Goal: Task Accomplishment & Management: Manage account settings

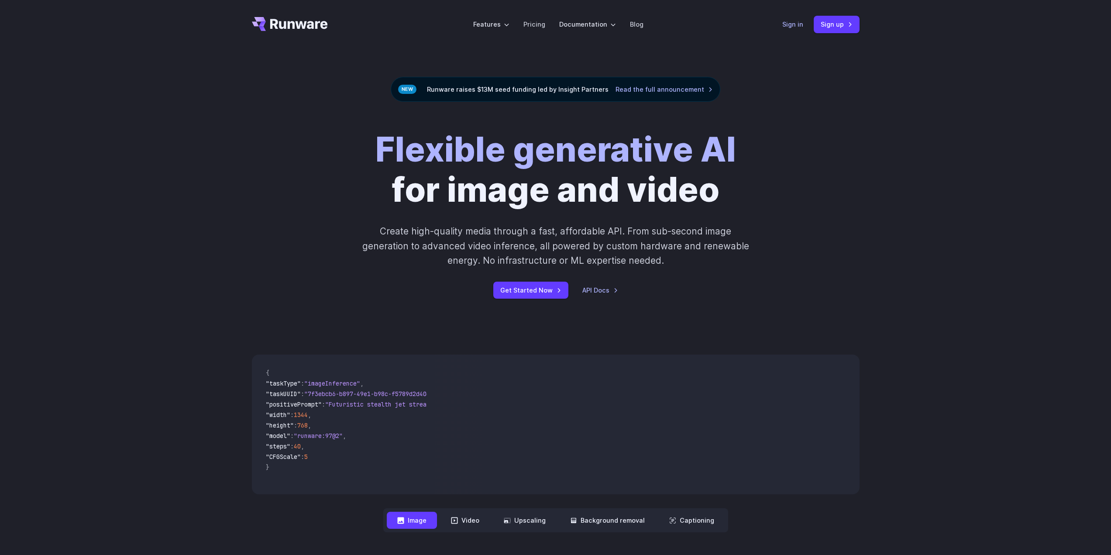
click at [791, 24] on link "Sign in" at bounding box center [792, 24] width 21 height 10
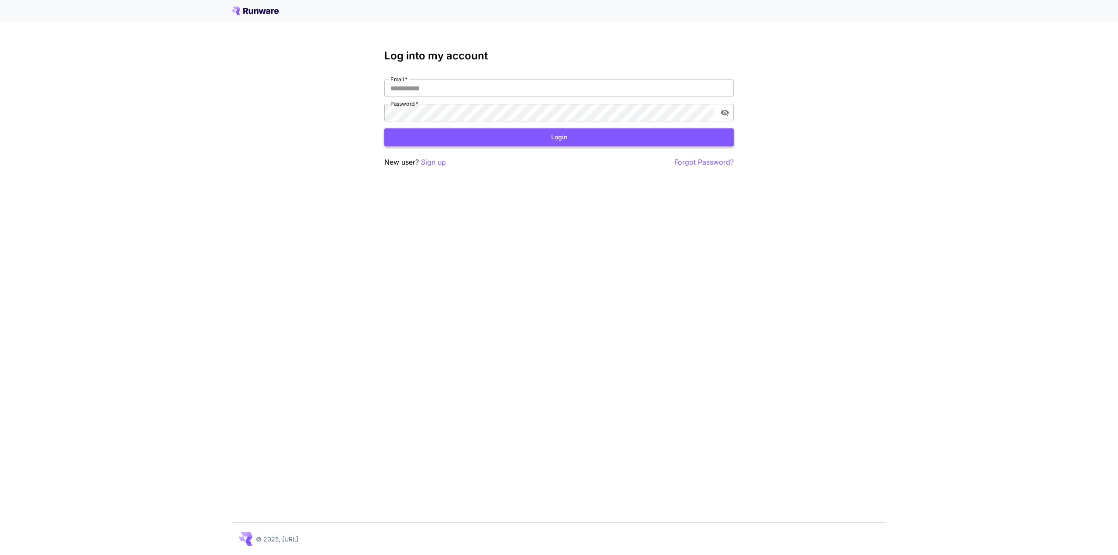
type input "**********"
click at [580, 137] on button "Login" at bounding box center [558, 137] width 349 height 18
